Goal: Transaction & Acquisition: Register for event/course

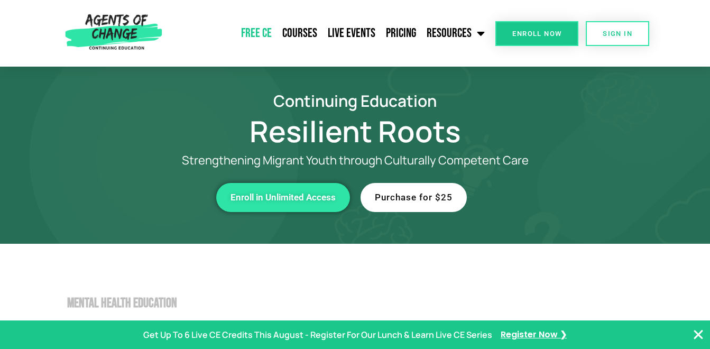
click at [261, 32] on link "Free CE" at bounding box center [256, 33] width 41 height 26
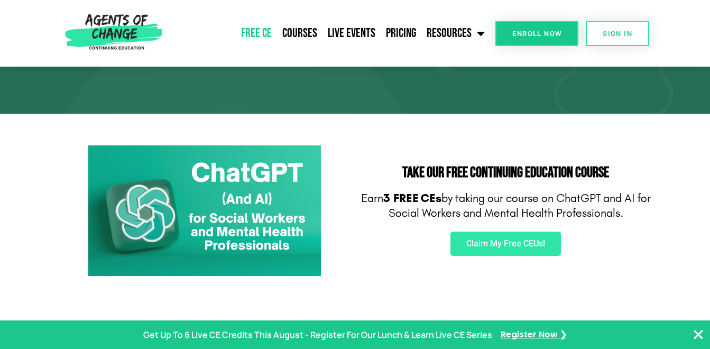
scroll to position [159, 0]
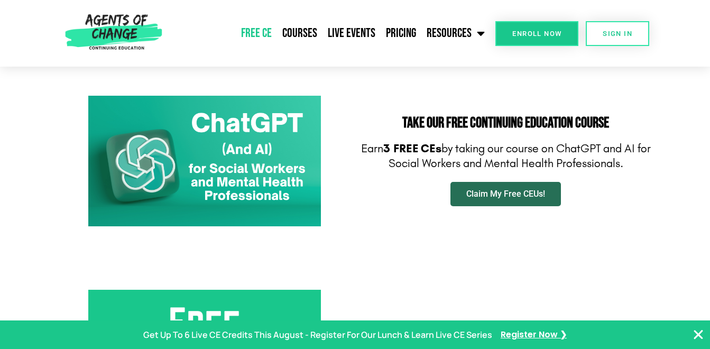
click at [501, 197] on span "Claim My Free CEUs!" at bounding box center [505, 194] width 79 height 8
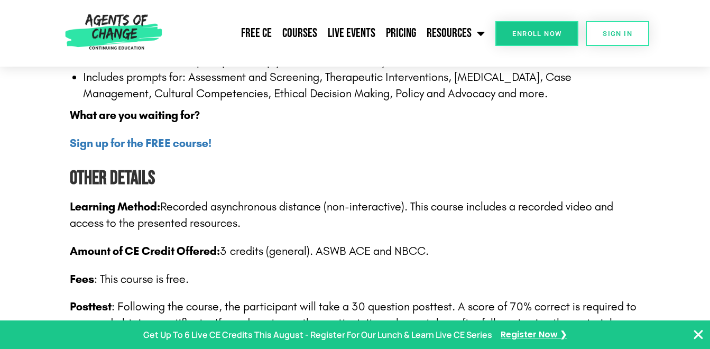
scroll to position [1481, 0]
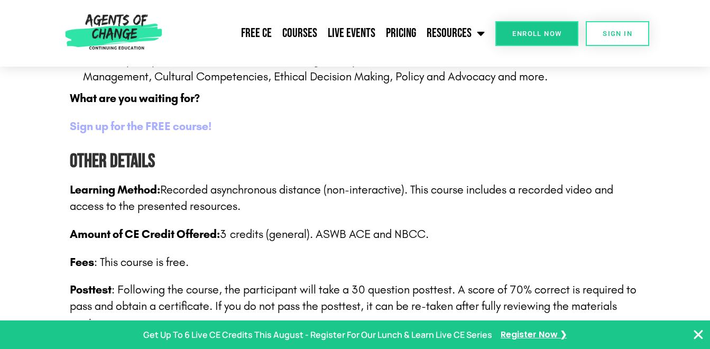
click at [178, 129] on b "Sign up for the FREE course!" at bounding box center [141, 127] width 142 height 14
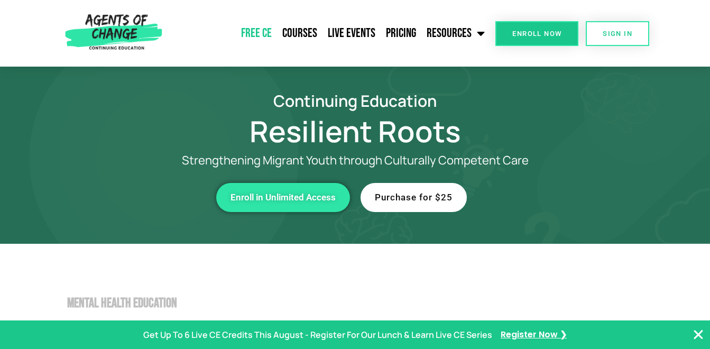
click at [258, 29] on link "Free CE" at bounding box center [256, 33] width 41 height 26
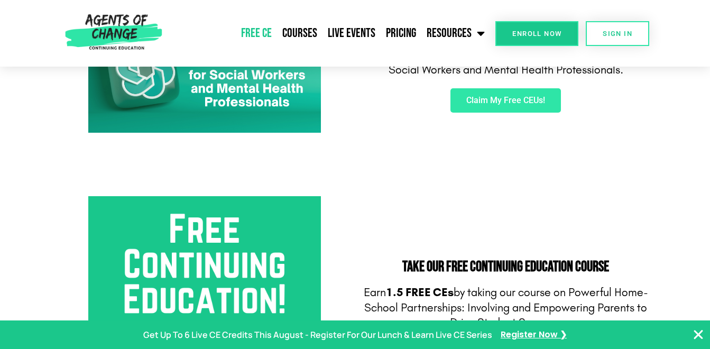
scroll to position [264, 0]
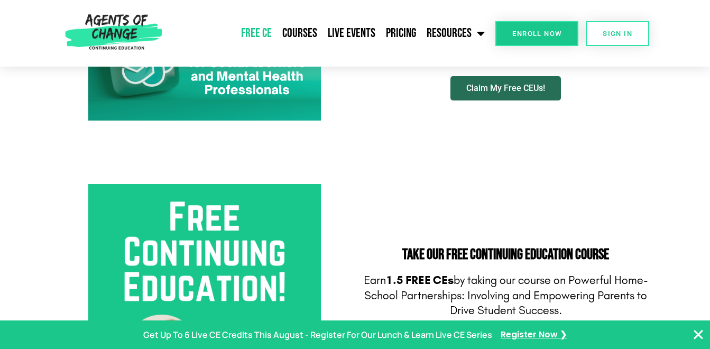
click at [517, 89] on span "Claim My Free CEUs!" at bounding box center [505, 88] width 79 height 8
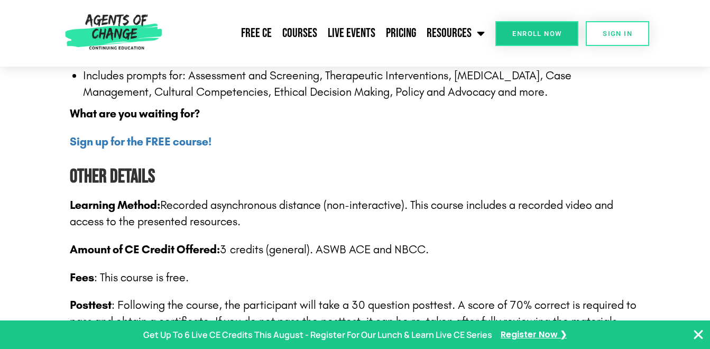
scroll to position [1481, 0]
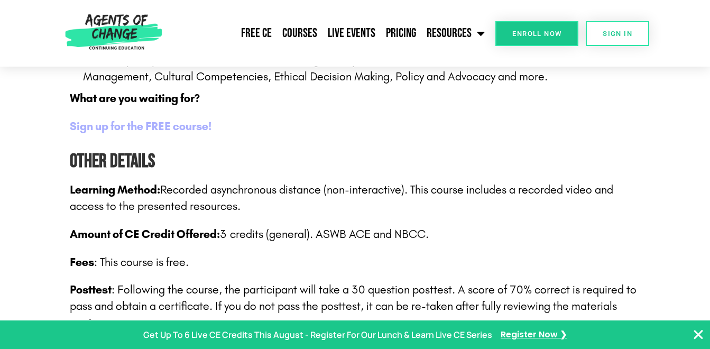
click at [184, 126] on b "Sign up for the FREE course!" at bounding box center [141, 127] width 142 height 14
